Goal: Task Accomplishment & Management: Use online tool/utility

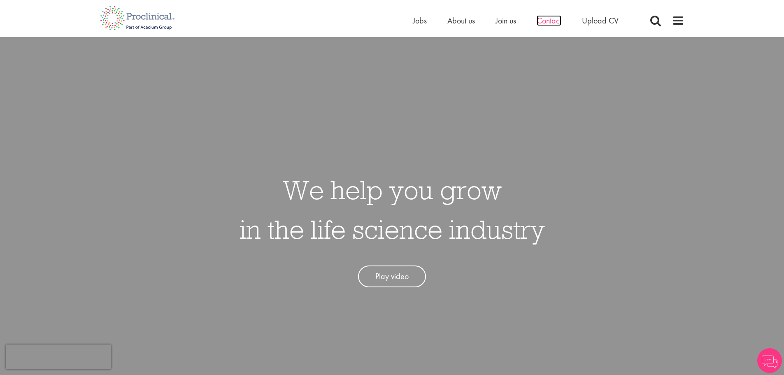
click at [544, 21] on span "Contact" at bounding box center [549, 20] width 25 height 11
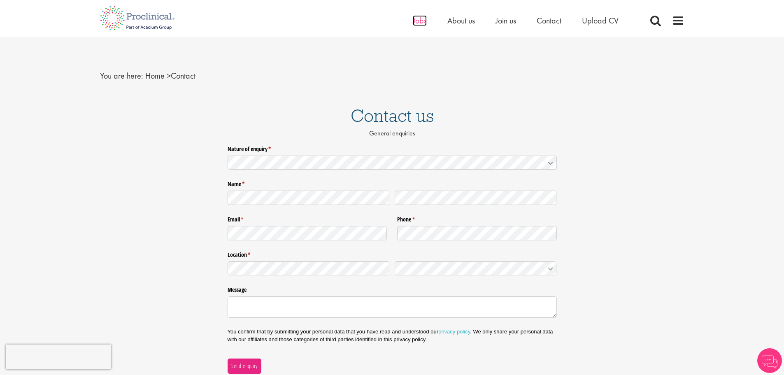
click at [417, 24] on span "Jobs" at bounding box center [420, 20] width 14 height 11
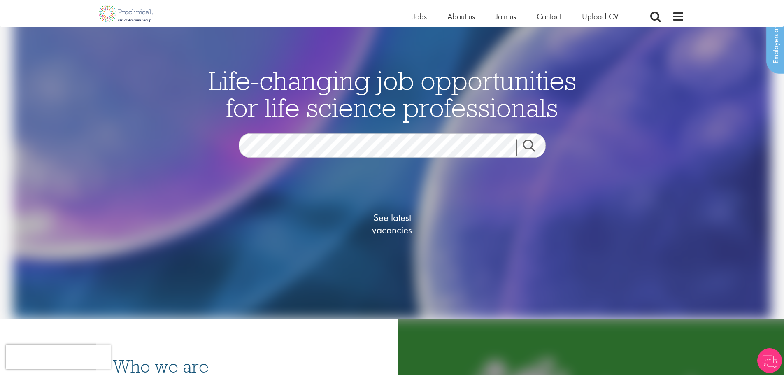
scroll to position [82, 0]
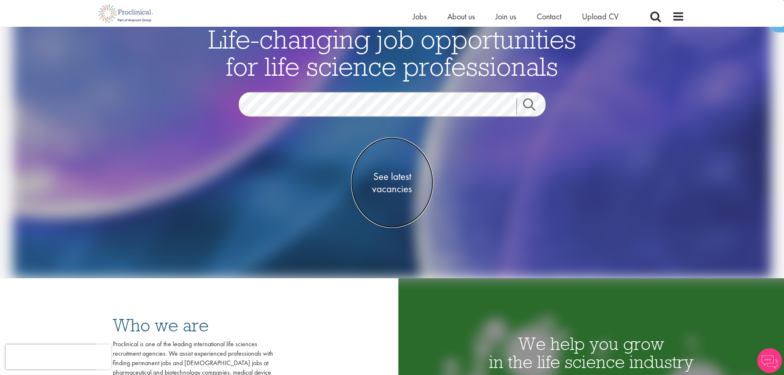
click at [395, 180] on span "See latest vacancies" at bounding box center [392, 182] width 82 height 25
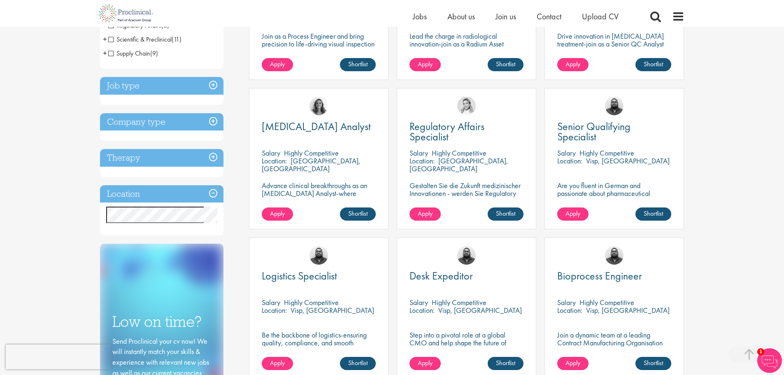
scroll to position [288, 0]
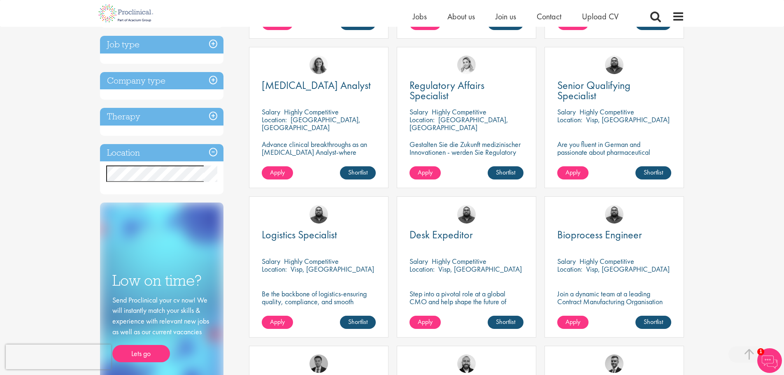
drag, startPoint x: 585, startPoint y: 274, endPoint x: 573, endPoint y: 291, distance: 20.9
click at [573, 291] on p "Join a dynamic team at a leading Contract Manufacturing Organisation (CMO) and …" at bounding box center [614, 309] width 114 height 39
click at [577, 327] on link "Apply" at bounding box center [572, 322] width 31 height 13
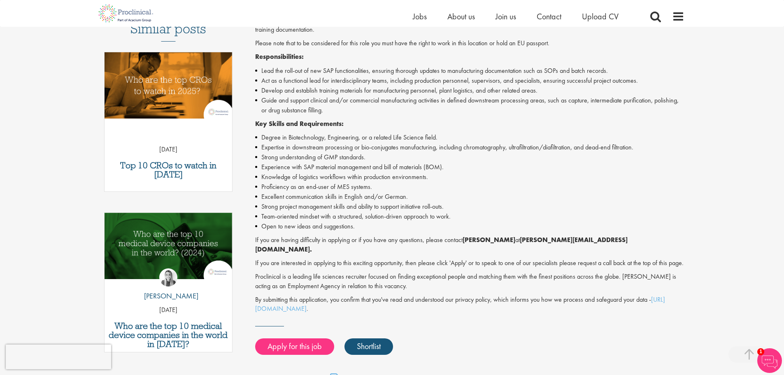
scroll to position [206, 0]
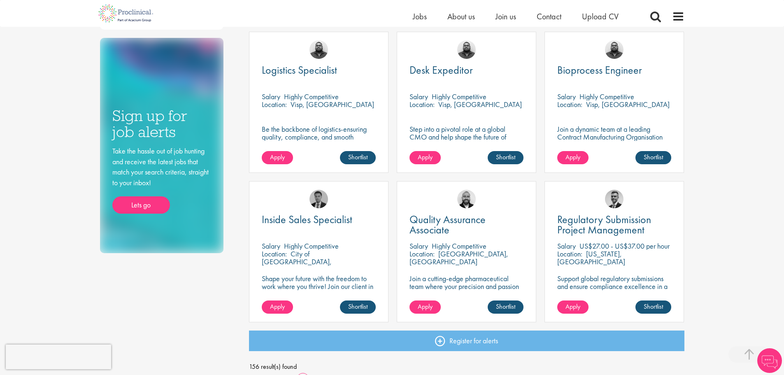
scroll to position [494, 0]
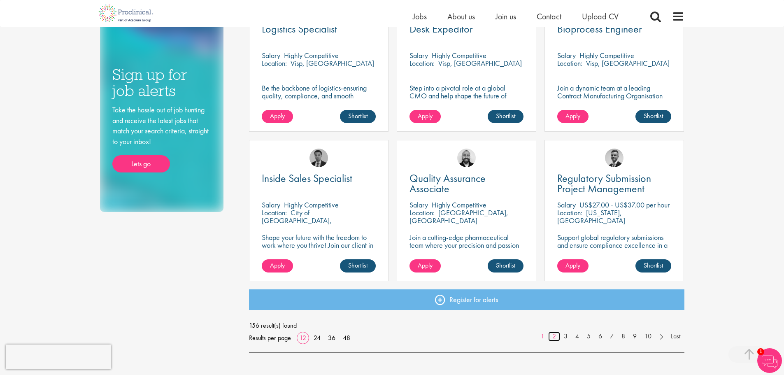
click at [555, 337] on link "2" at bounding box center [554, 336] width 12 height 9
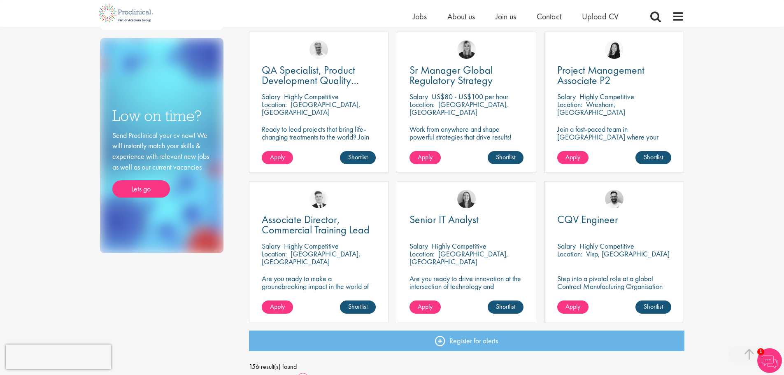
scroll to position [535, 0]
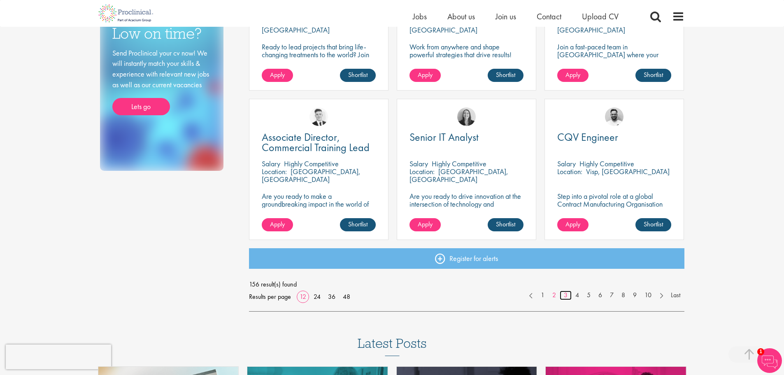
click at [566, 297] on link "3" at bounding box center [566, 295] width 12 height 9
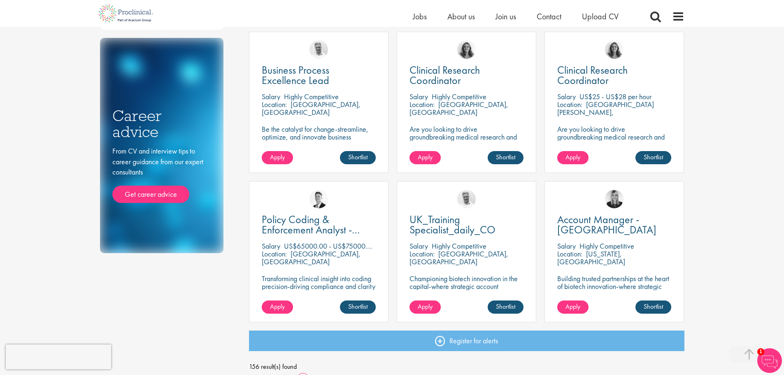
scroll to position [494, 0]
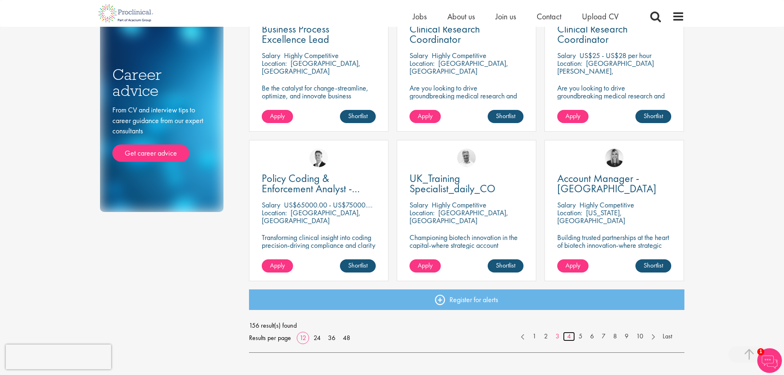
click at [566, 337] on link "4" at bounding box center [569, 336] width 12 height 9
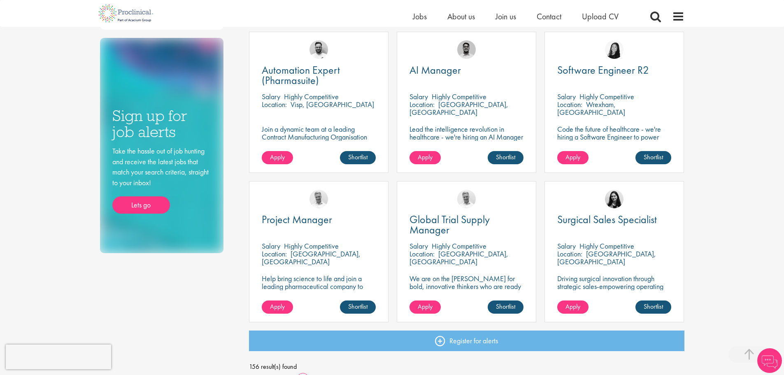
scroll to position [494, 0]
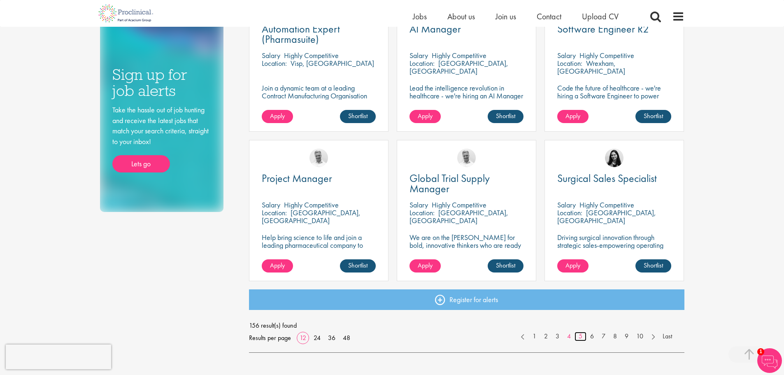
click at [577, 335] on link "5" at bounding box center [581, 336] width 12 height 9
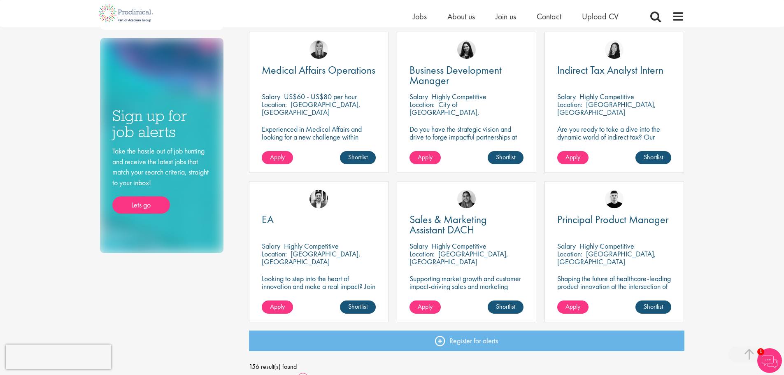
scroll to position [535, 0]
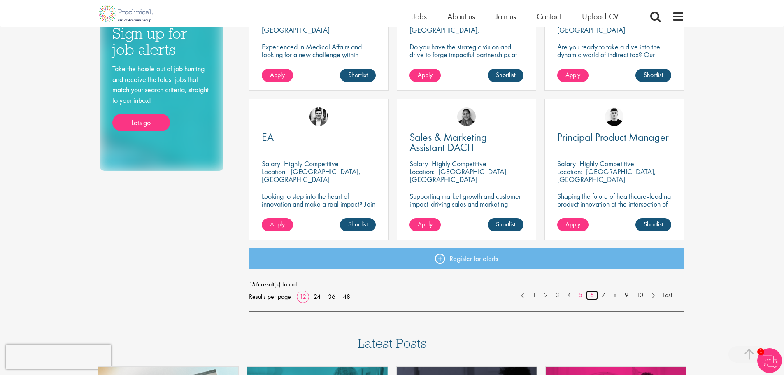
click at [591, 295] on link "6" at bounding box center [592, 295] width 12 height 9
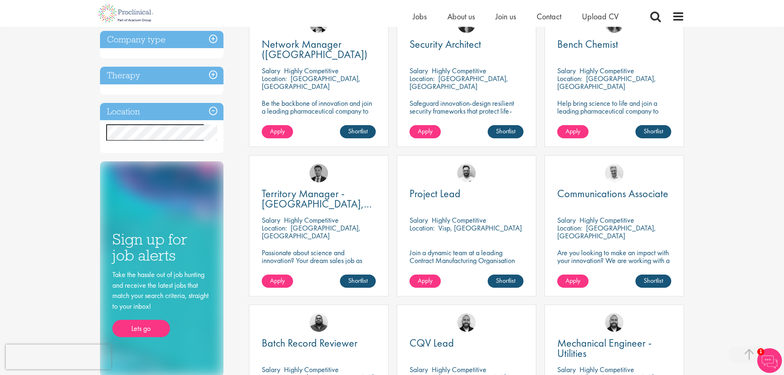
scroll to position [453, 0]
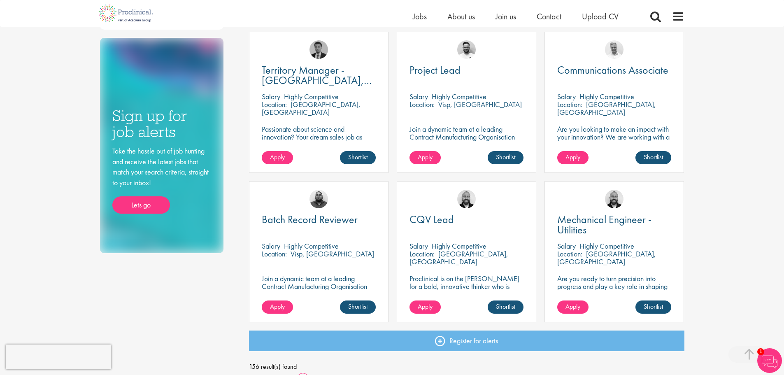
click at [360, 270] on div "Batch Record Reviewer Salary Highly Competitive Location: Visp, Schweiz Join a …" at bounding box center [319, 251] width 140 height 141
click at [329, 268] on div "Batch Record Reviewer Salary Highly Competitive Location: Visp, Schweiz Join a …" at bounding box center [319, 251] width 140 height 141
click at [321, 277] on p "Join a dynamic team at a leading Contract Manufacturing Organisation and contri…" at bounding box center [319, 290] width 114 height 31
click at [286, 299] on div "Batch Record Reviewer Salary Highly Competitive Location: Visp, Schweiz Join a …" at bounding box center [319, 251] width 140 height 141
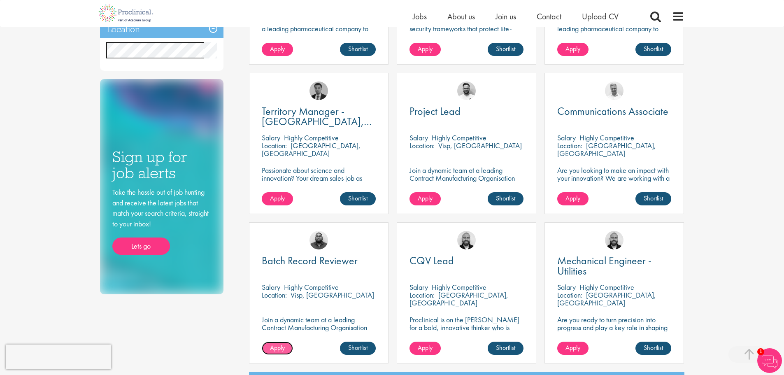
scroll to position [576, 0]
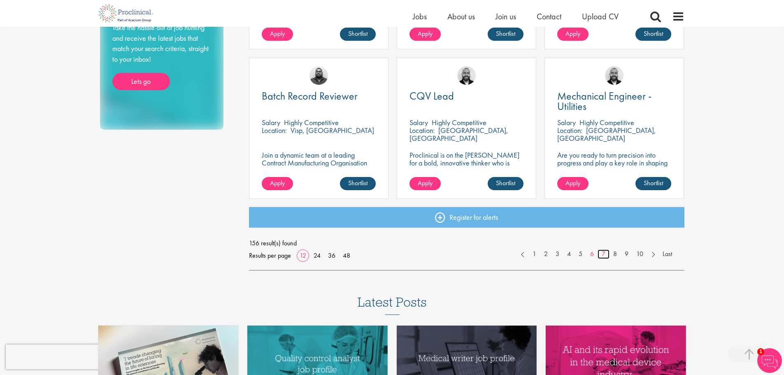
click at [600, 253] on link "7" at bounding box center [604, 253] width 12 height 9
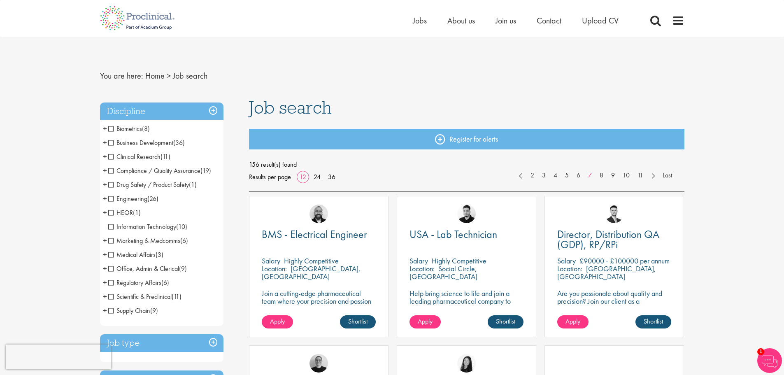
scroll to position [165, 0]
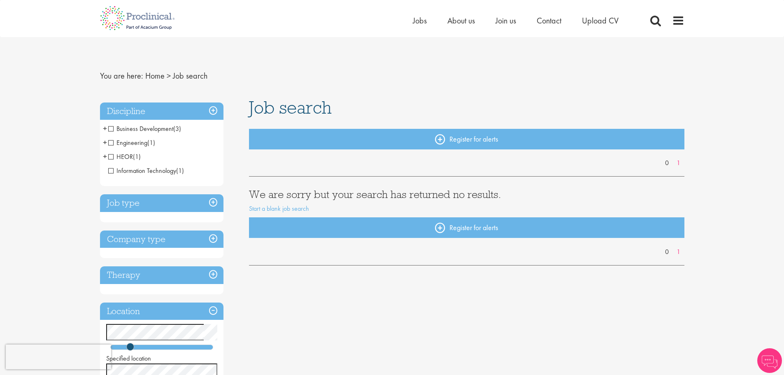
scroll to position [41, 0]
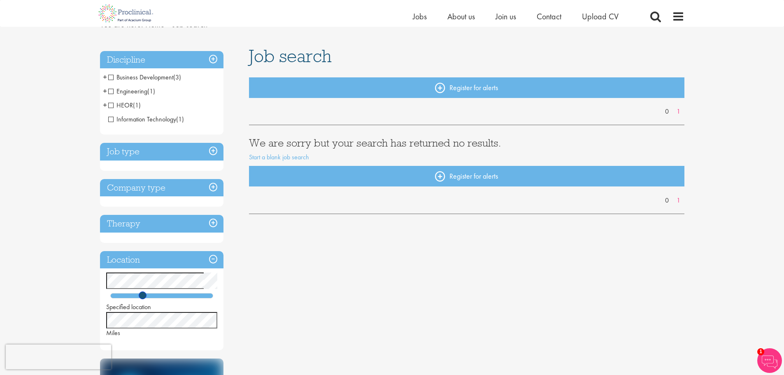
drag, startPoint x: 132, startPoint y: 298, endPoint x: 144, endPoint y: 295, distance: 12.7
click at [144, 295] on span at bounding box center [143, 295] width 8 height 8
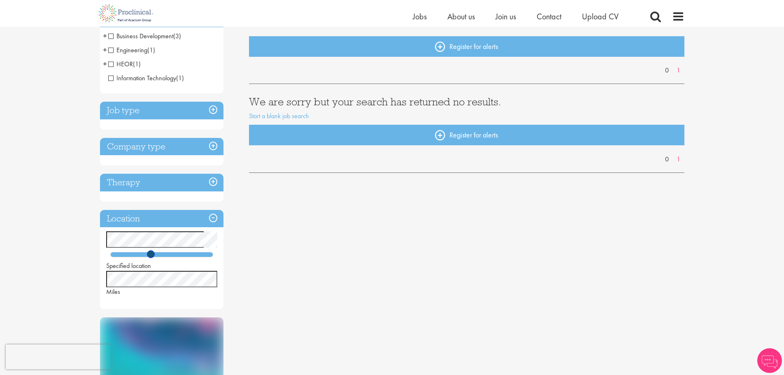
drag, startPoint x: 140, startPoint y: 255, endPoint x: 148, endPoint y: 256, distance: 8.2
click at [148, 256] on span at bounding box center [151, 254] width 8 height 8
